Goal: Information Seeking & Learning: Learn about a topic

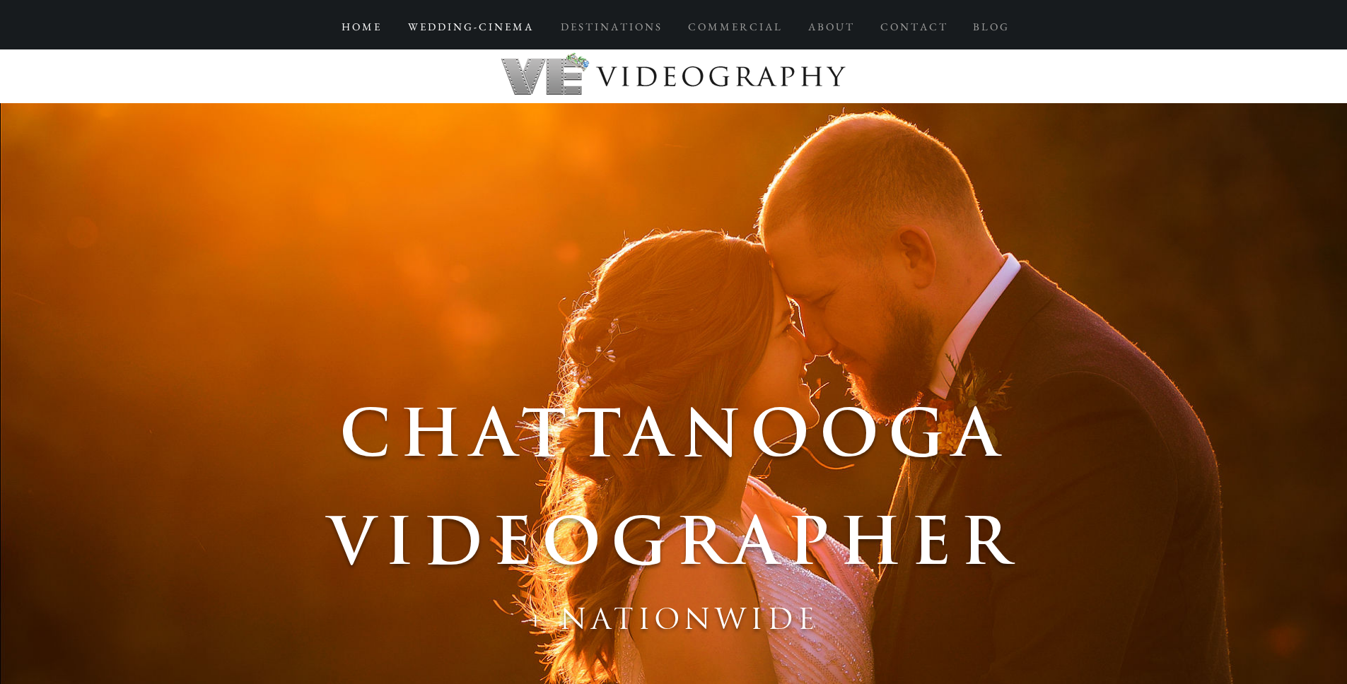
click at [498, 27] on p "W E D D I N G - C I N E M A" at bounding box center [470, 26] width 138 height 25
click at [614, 24] on p "D E S T I N A T I O N S" at bounding box center [611, 26] width 114 height 25
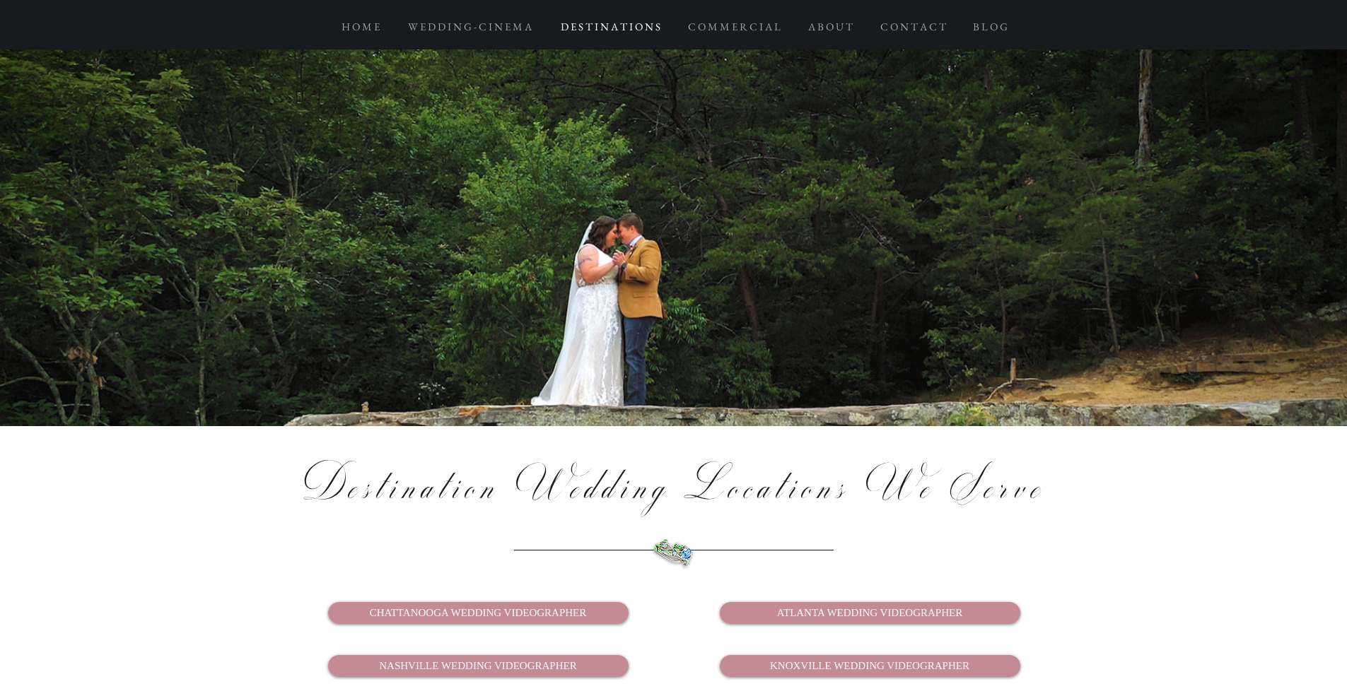
scroll to position [2649, 0]
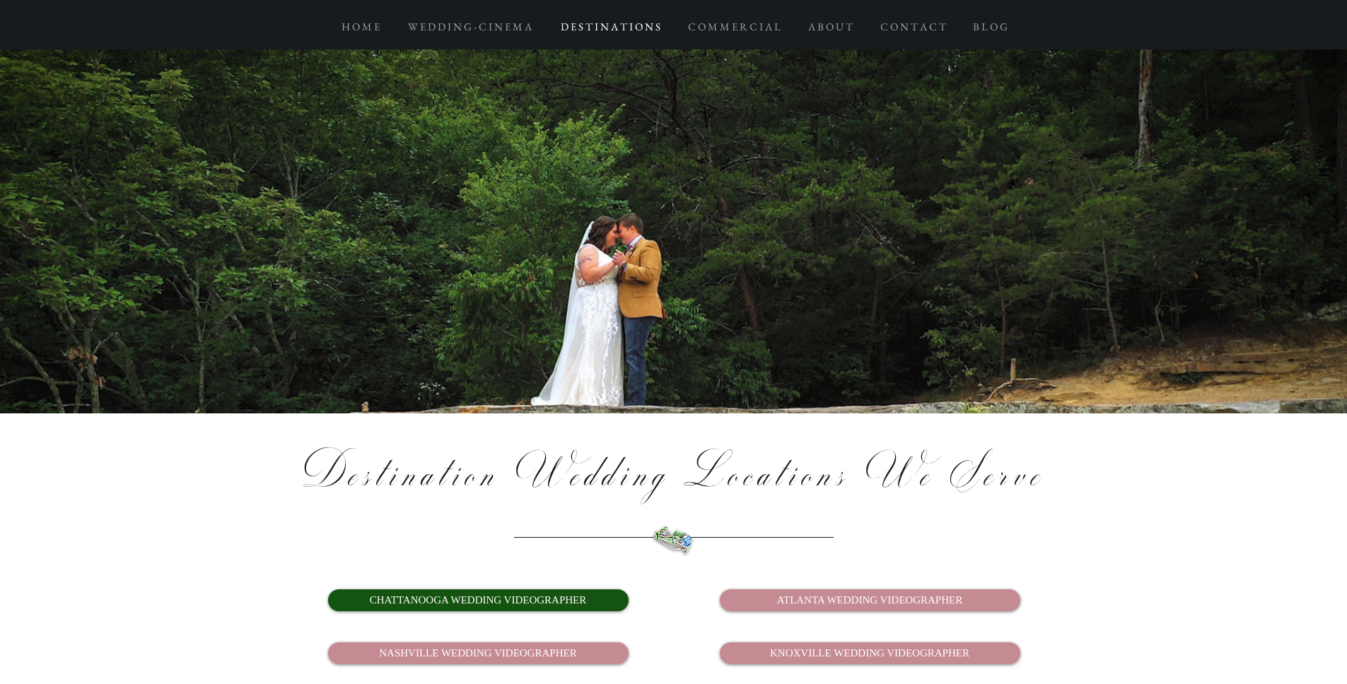
click at [504, 593] on span "CHATTANOOGA WEDDING VIDEOGRAPHER" at bounding box center [478, 600] width 217 height 15
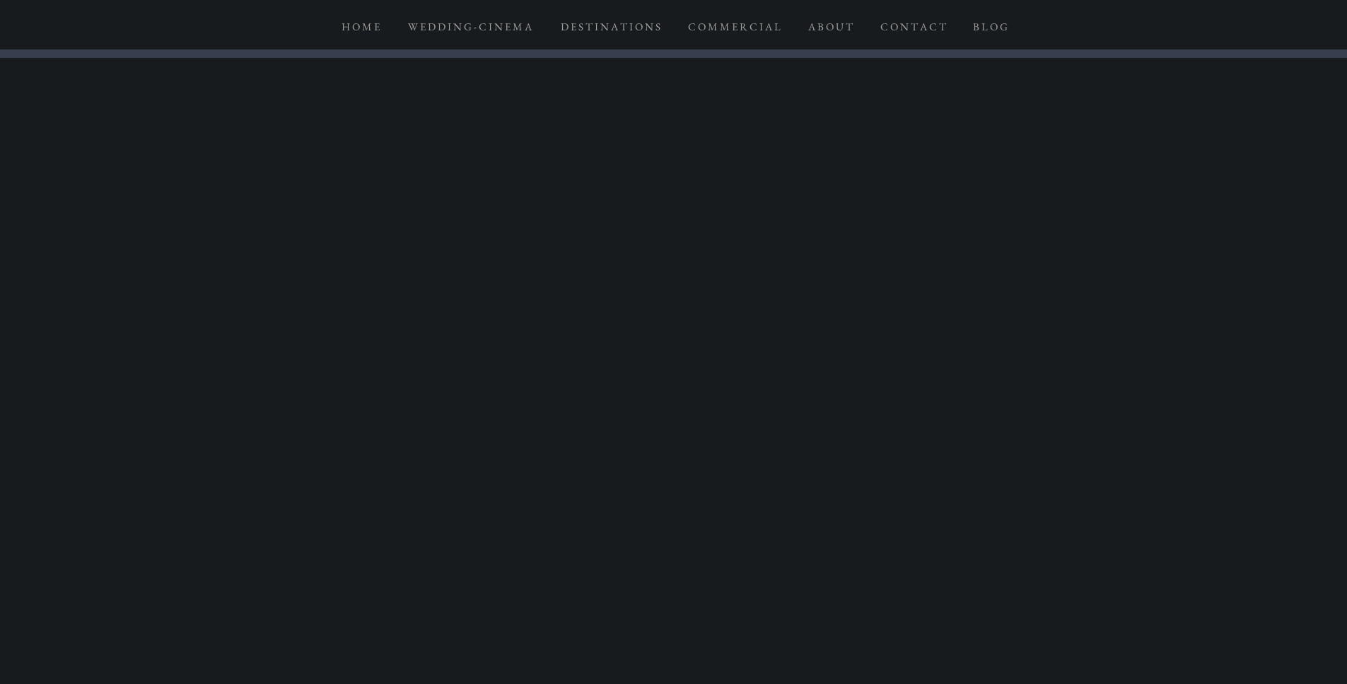
scroll to position [902, 0]
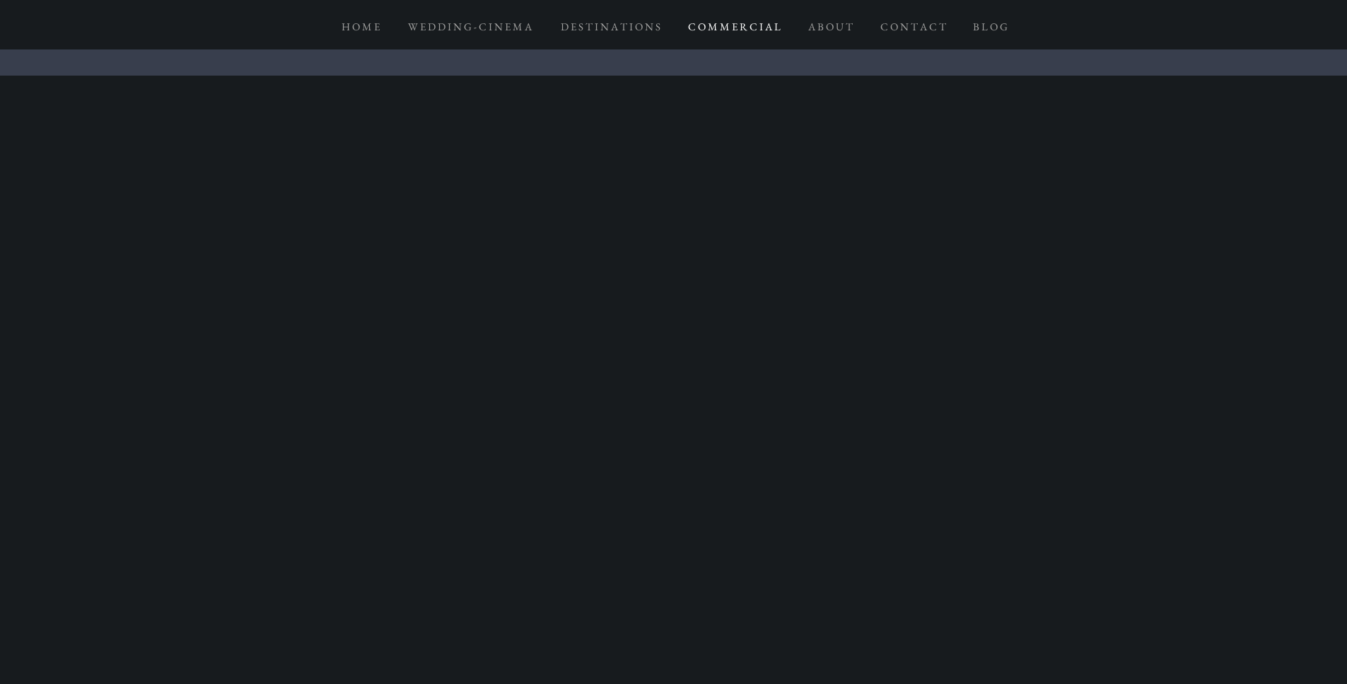
click at [746, 31] on p "C O M M E R C I A L" at bounding box center [734, 26] width 107 height 25
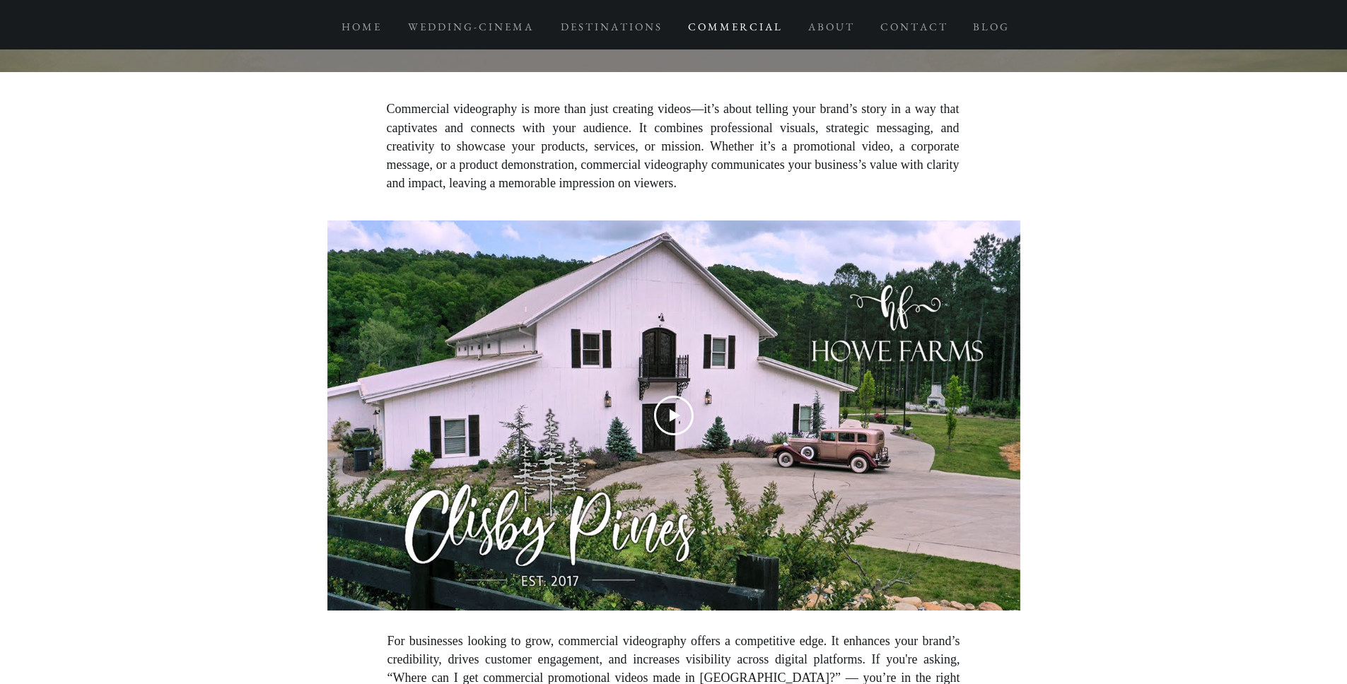
scroll to position [3241, 0]
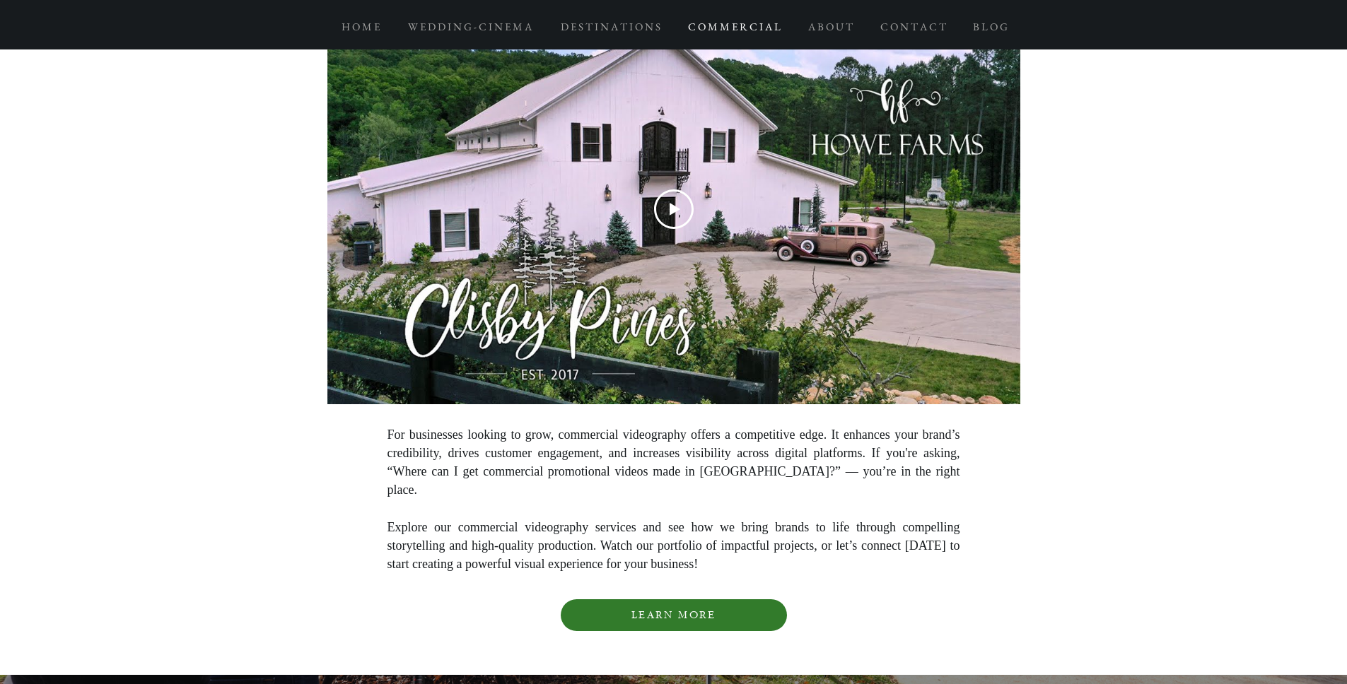
click at [689, 609] on span "LEARN MORE" at bounding box center [673, 615] width 84 height 12
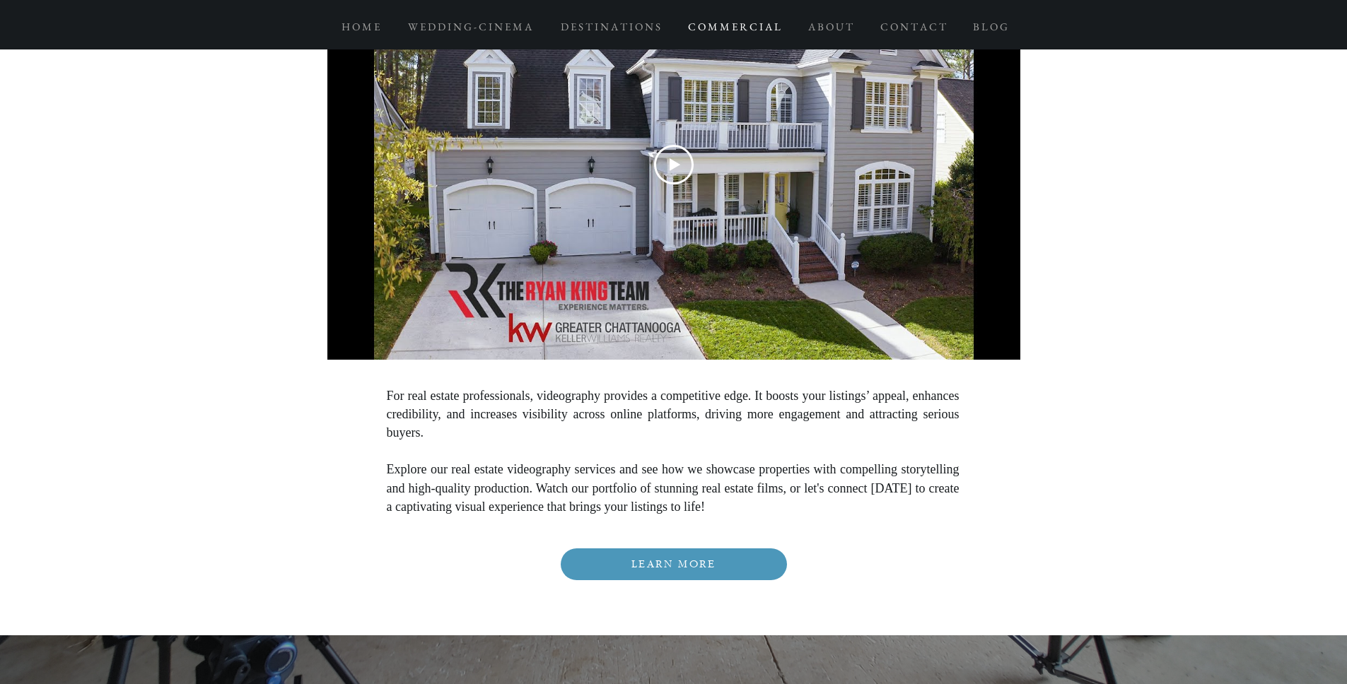
scroll to position [4674, 0]
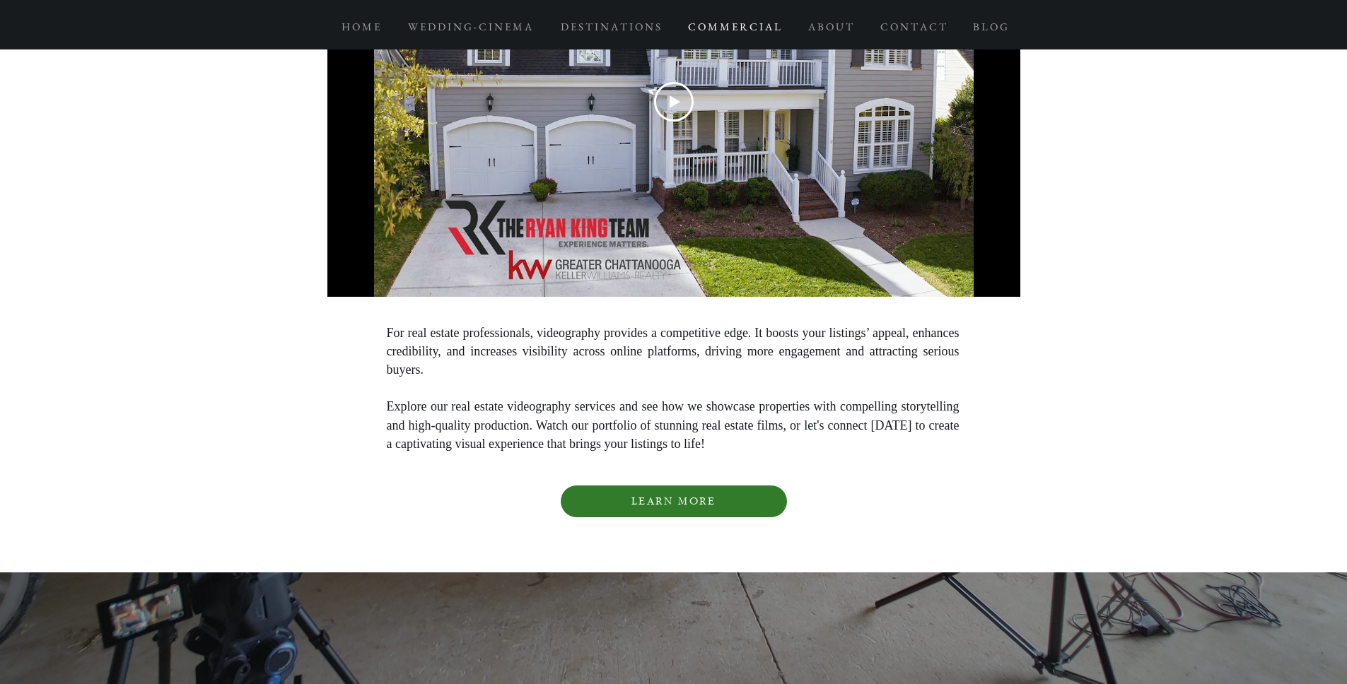
click at [675, 496] on span "LEARN MORE" at bounding box center [673, 502] width 84 height 12
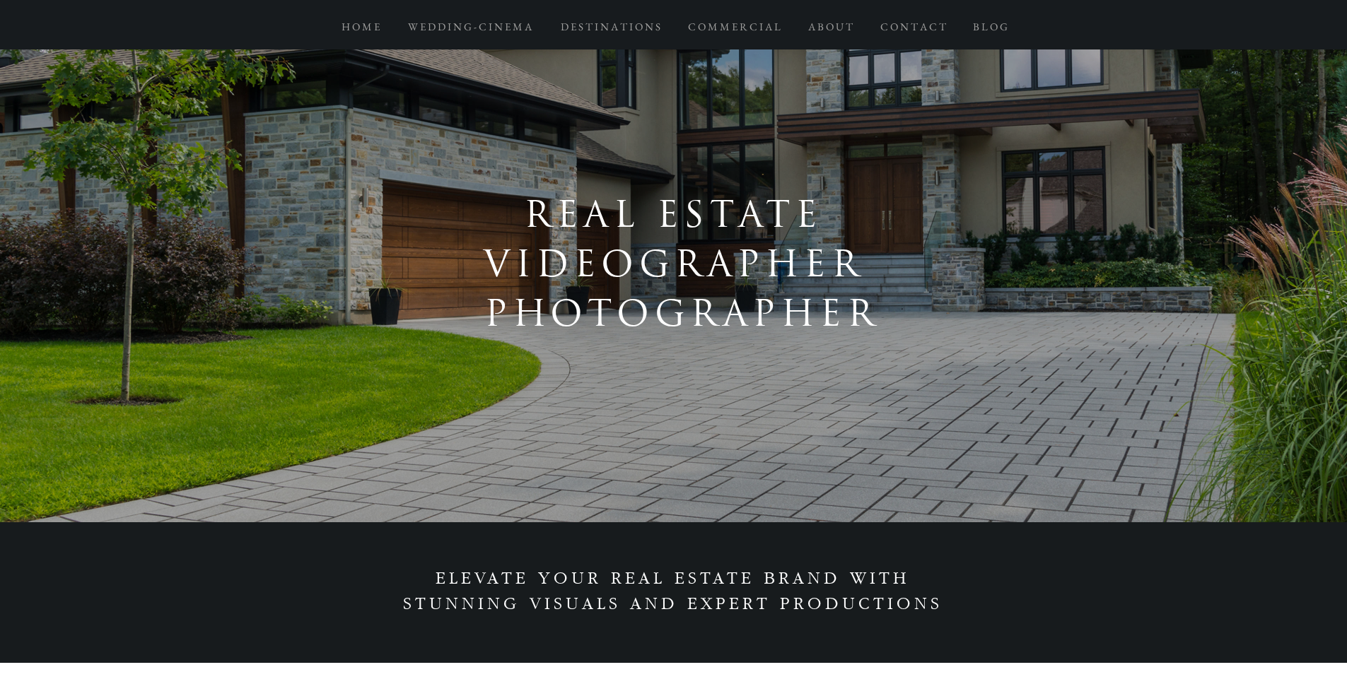
scroll to position [92, 0]
